Goal: Check status: Check status

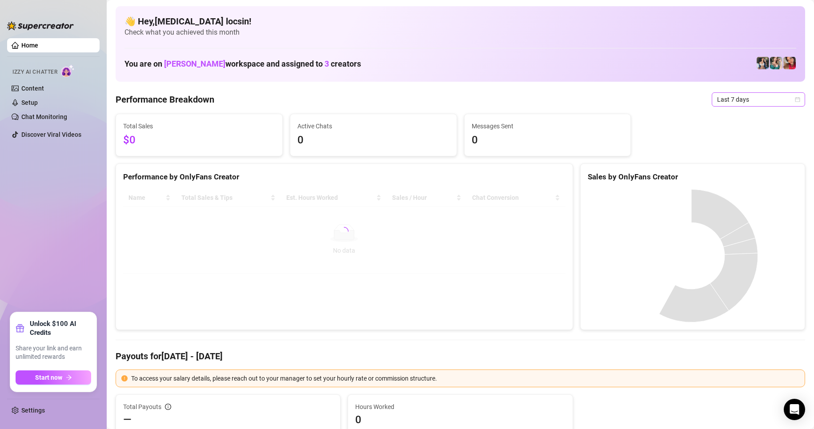
click at [737, 98] on span "Last 7 days" at bounding box center [758, 99] width 83 height 13
click at [734, 175] on div "Custom date" at bounding box center [750, 174] width 79 height 10
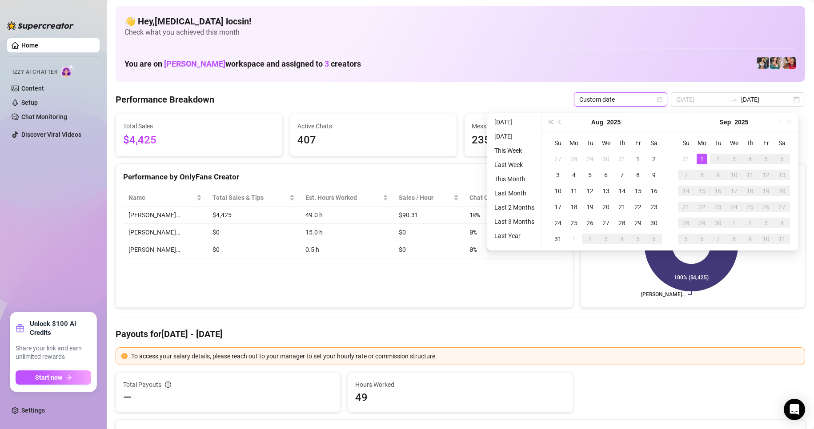
click at [704, 162] on div "1" at bounding box center [702, 159] width 11 height 11
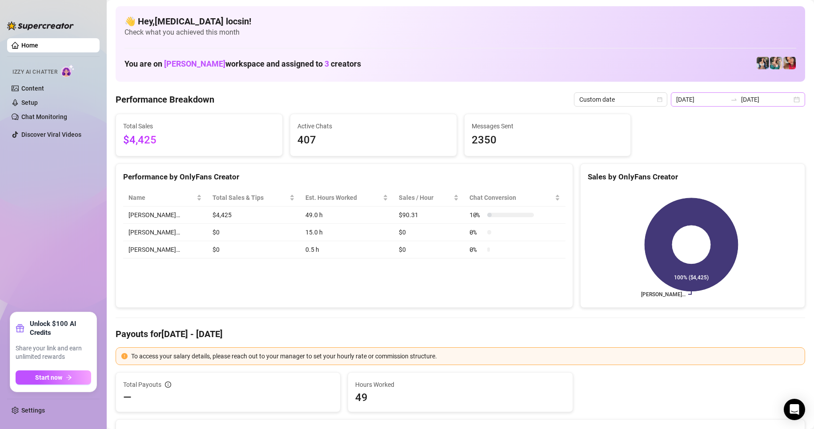
click at [730, 98] on icon "swap-right" at bounding box center [733, 99] width 7 height 7
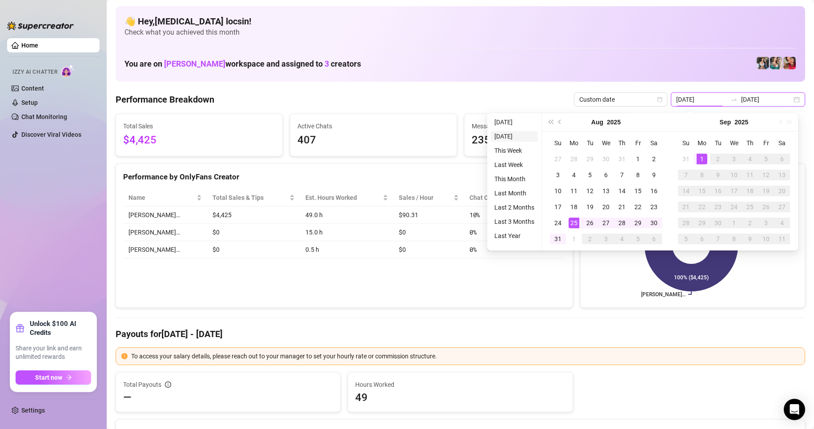
type input "2025-08-31"
type input "2025-08-25"
type input "2025-09-01"
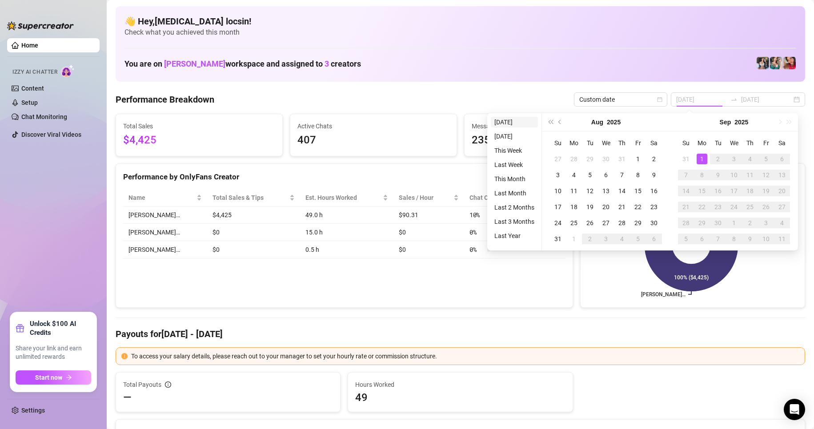
click at [506, 119] on li "Today" at bounding box center [514, 122] width 47 height 11
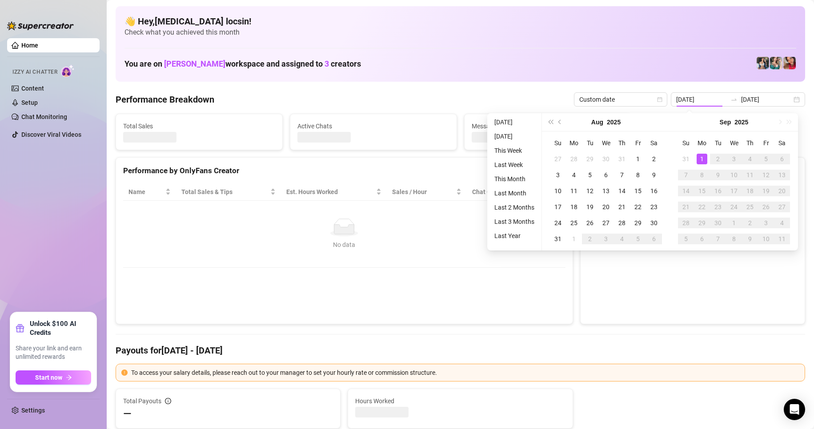
type input "2025-09-01"
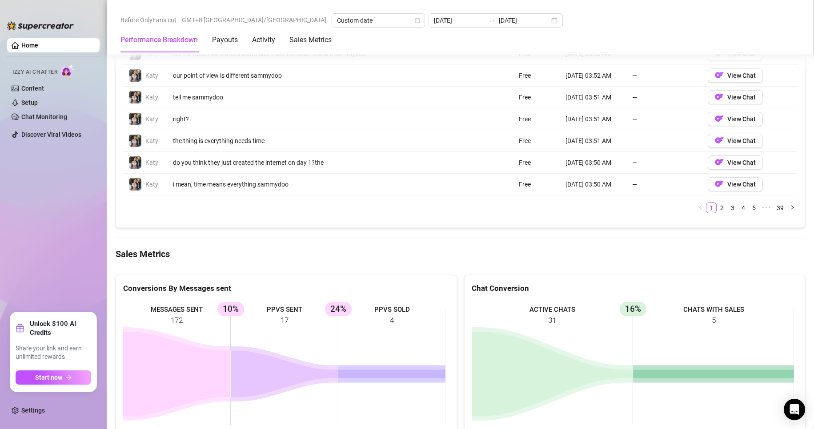
scroll to position [963, 0]
